Goal: Communication & Community: Connect with others

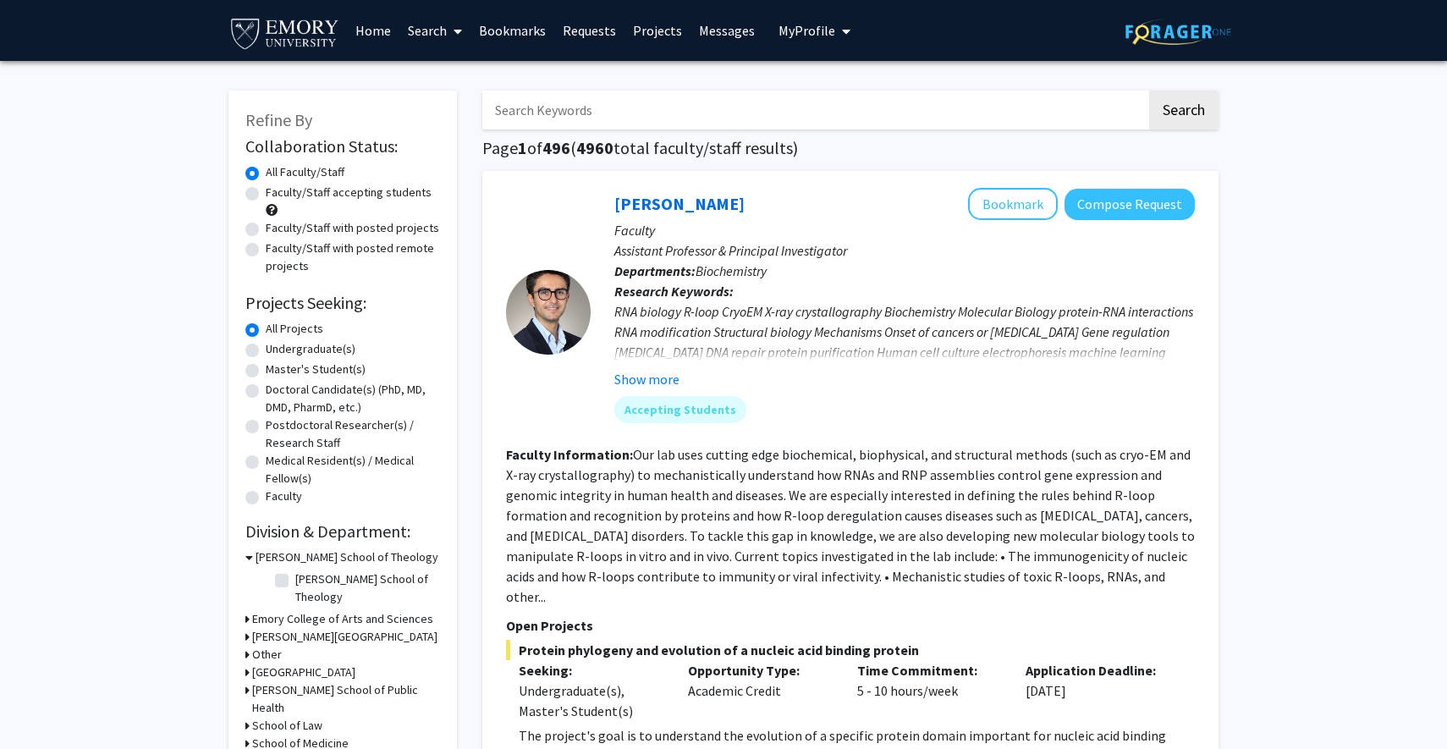
click at [835, 32] on span "My profile dropdown to access profile and logout" at bounding box center [842, 31] width 15 height 59
click at [816, 91] on div "[PERSON_NAME] View Profile" at bounding box center [862, 87] width 145 height 37
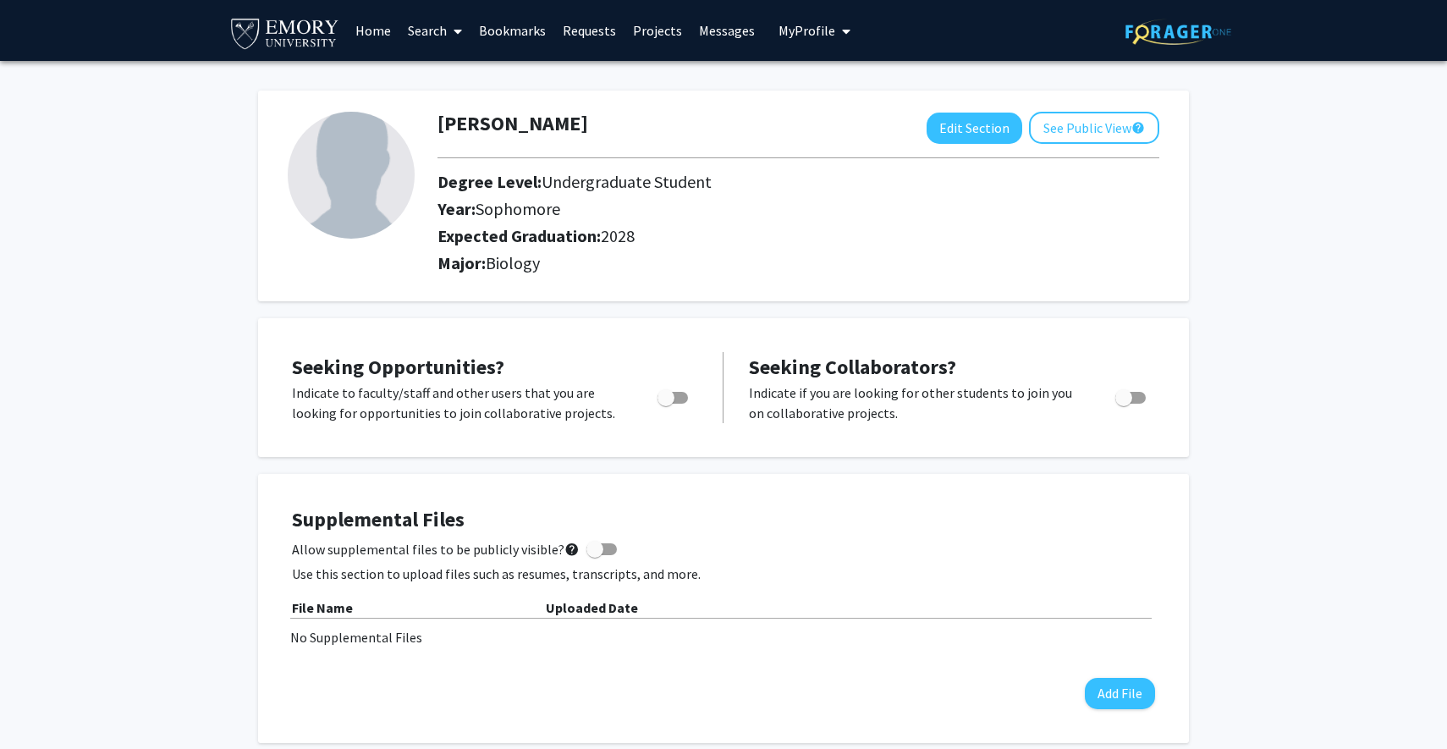
click at [721, 25] on link "Messages" at bounding box center [726, 30] width 73 height 59
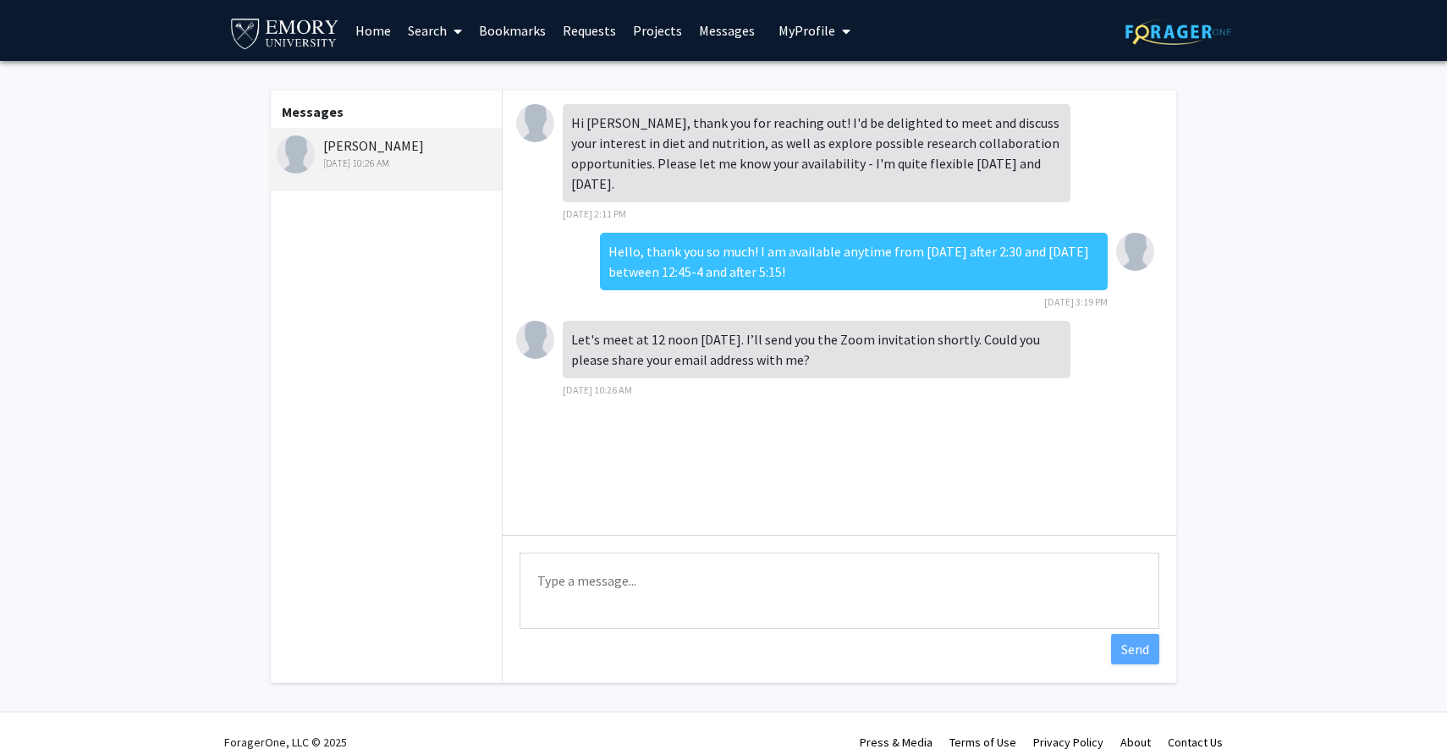
click at [756, 575] on textarea "Type a message" at bounding box center [839, 590] width 640 height 76
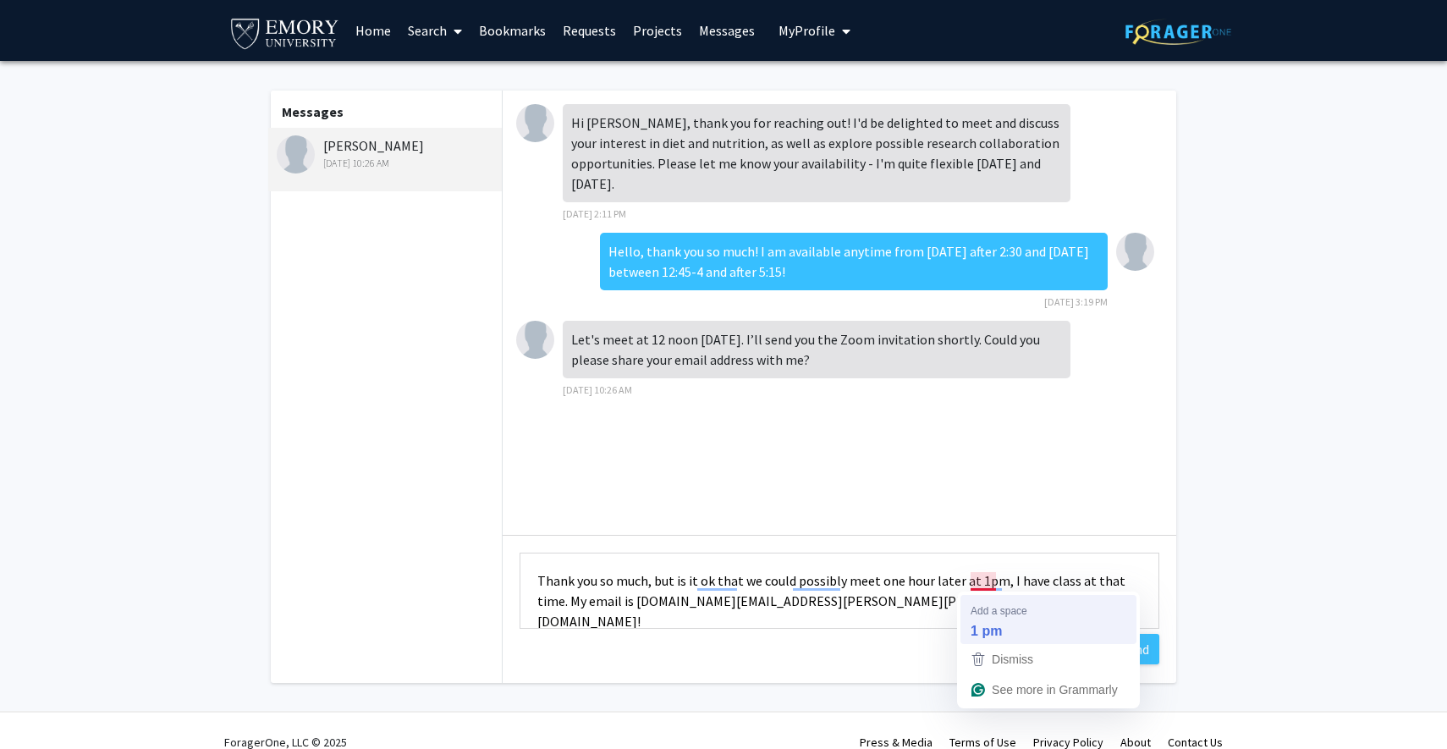
type textarea "Thank you so much, but is it ok that we could possibly meet one hour later at 1…"
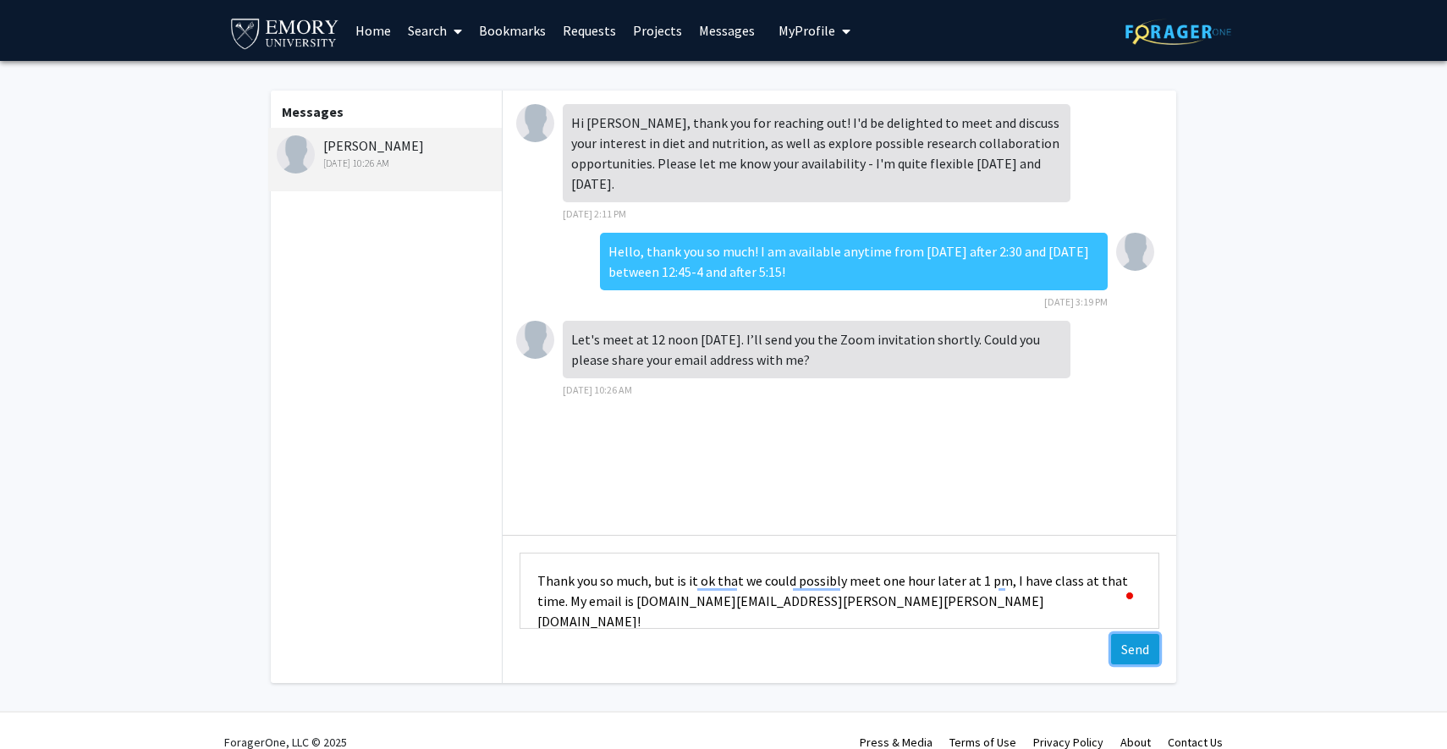
click at [1129, 657] on button "Send" at bounding box center [1135, 649] width 48 height 30
